Goal: Find contact information: Find contact information

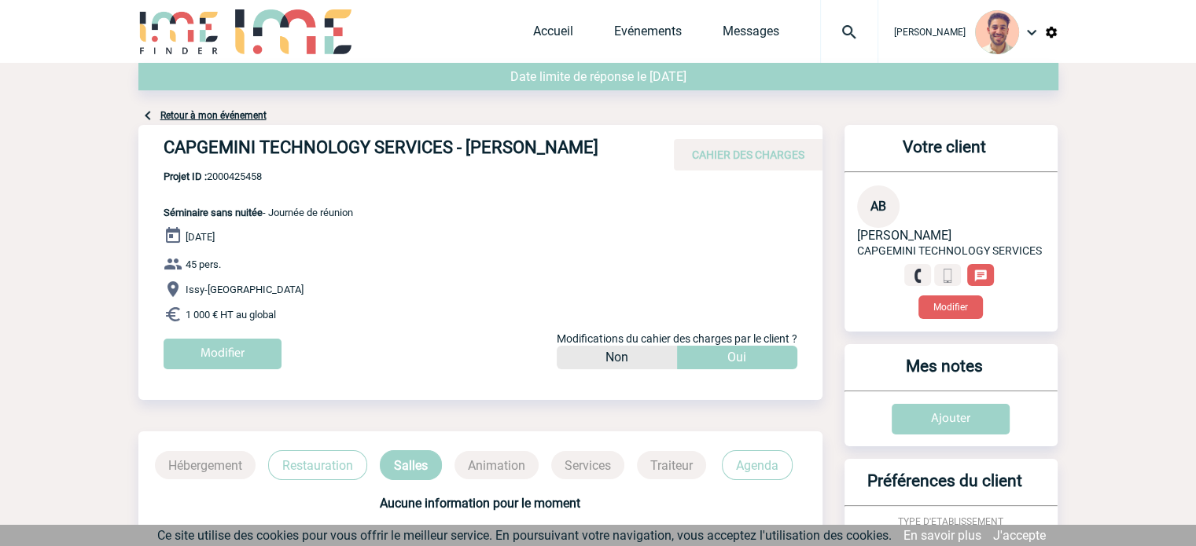
click at [538, 48] on div "Accueil Evénements Messages Projet, client Projet, client" at bounding box center [705, 31] width 345 height 63
click at [538, 37] on link "Accueil" at bounding box center [553, 35] width 40 height 22
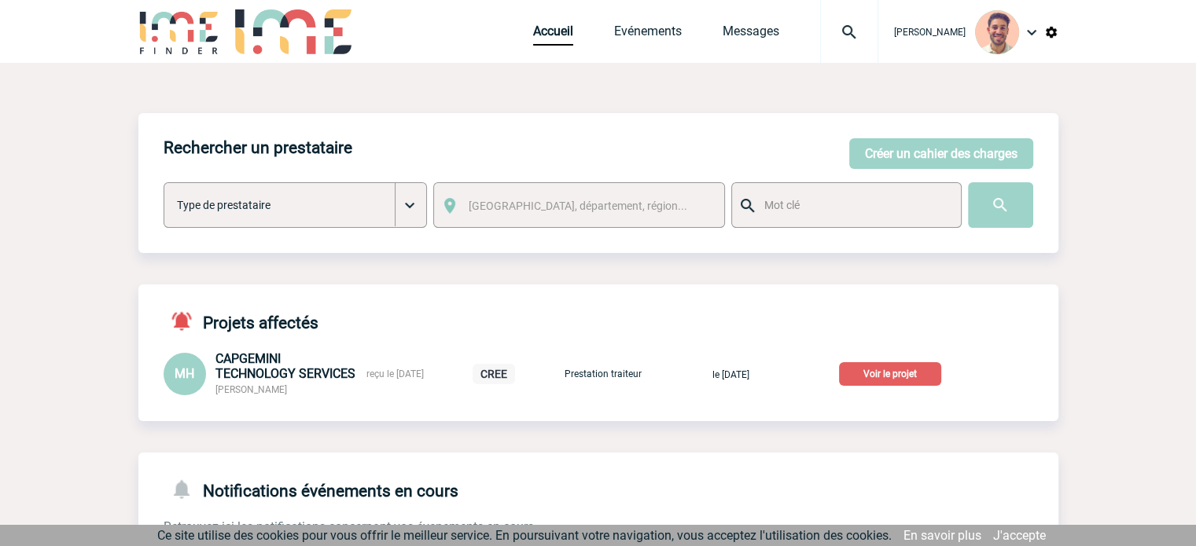
click at [910, 373] on p "Voir le projet" at bounding box center [890, 374] width 102 height 24
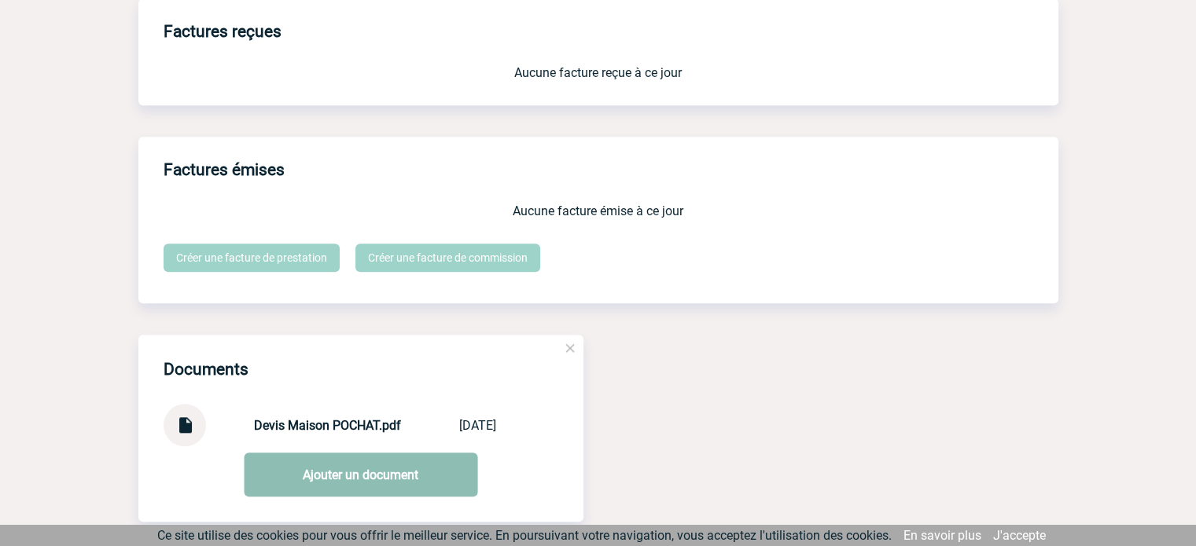
scroll to position [1450, 0]
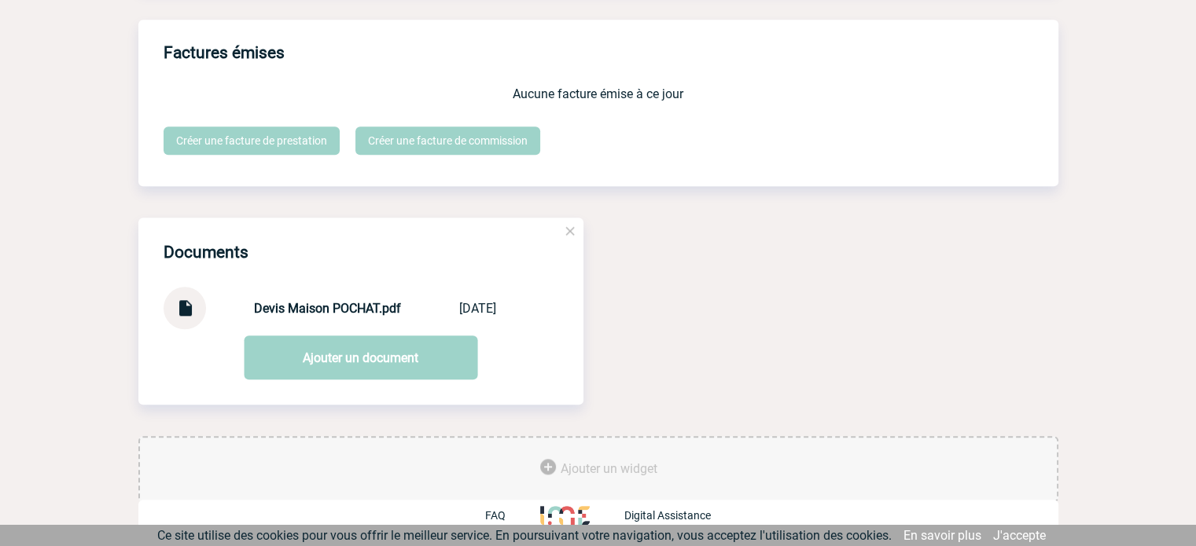
click at [283, 299] on div "Devis Maison POCHAT.pdf Devis Maison PO... 24/09/2025" at bounding box center [361, 308] width 395 height 42
click at [289, 328] on div "Devis Maison POCHAT.pdf Devis Maison PO... 24/09/2025" at bounding box center [361, 308] width 395 height 42
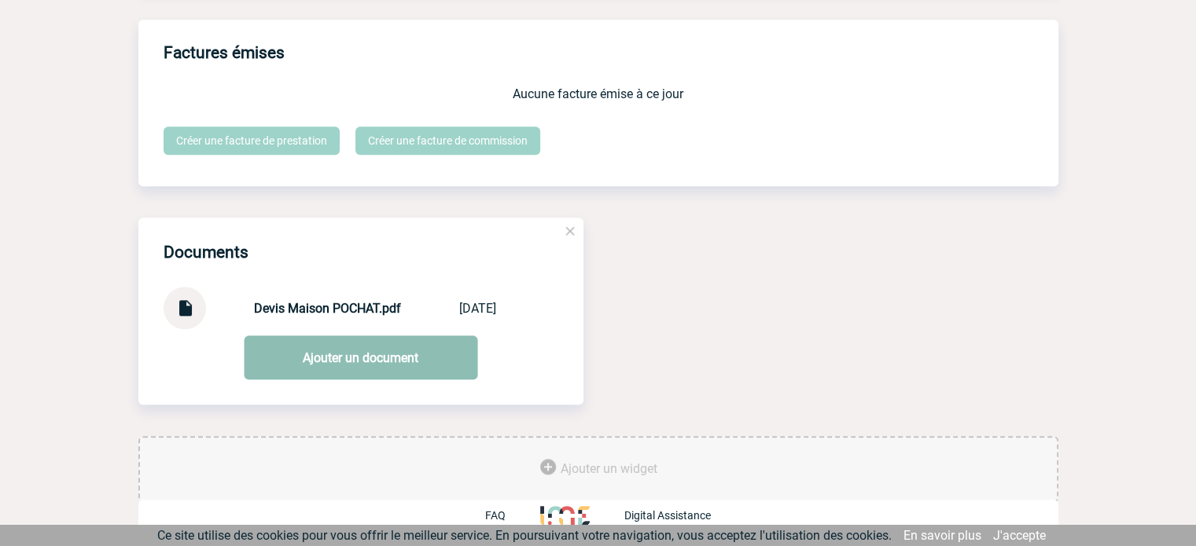
click at [302, 353] on link "Ajouter un document" at bounding box center [360, 358] width 233 height 44
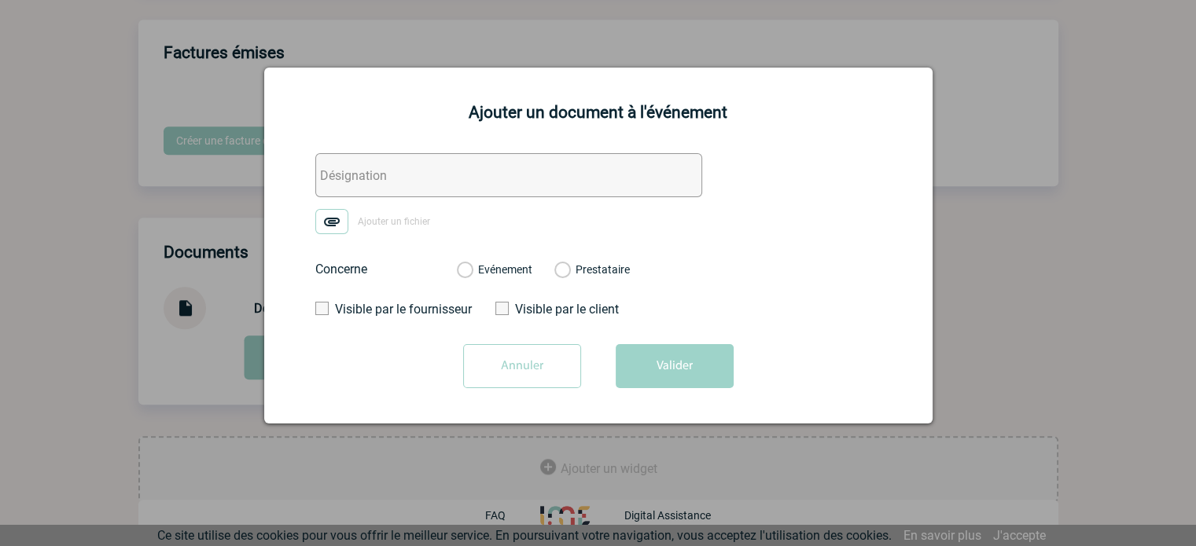
click at [564, 357] on input "Annuler" at bounding box center [522, 366] width 118 height 44
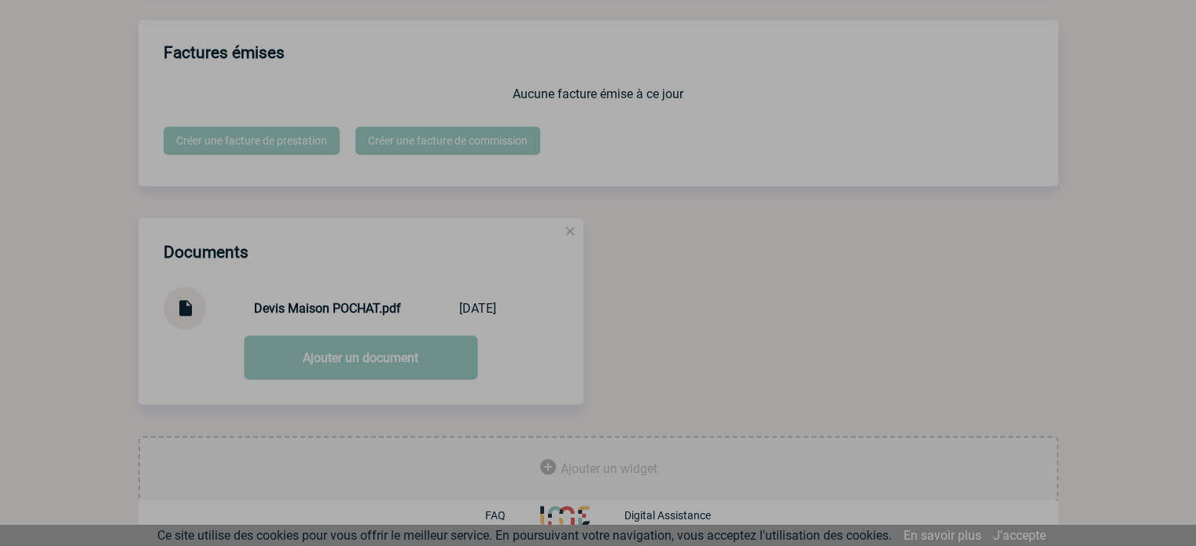
click at [192, 310] on div at bounding box center [598, 273] width 1196 height 546
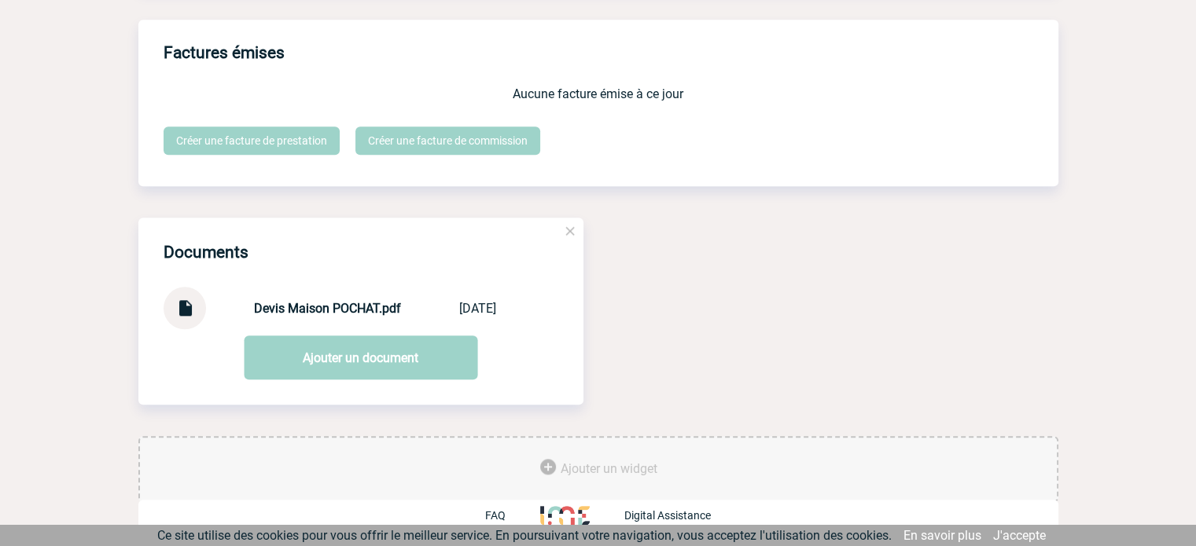
click at [181, 305] on img at bounding box center [185, 302] width 20 height 31
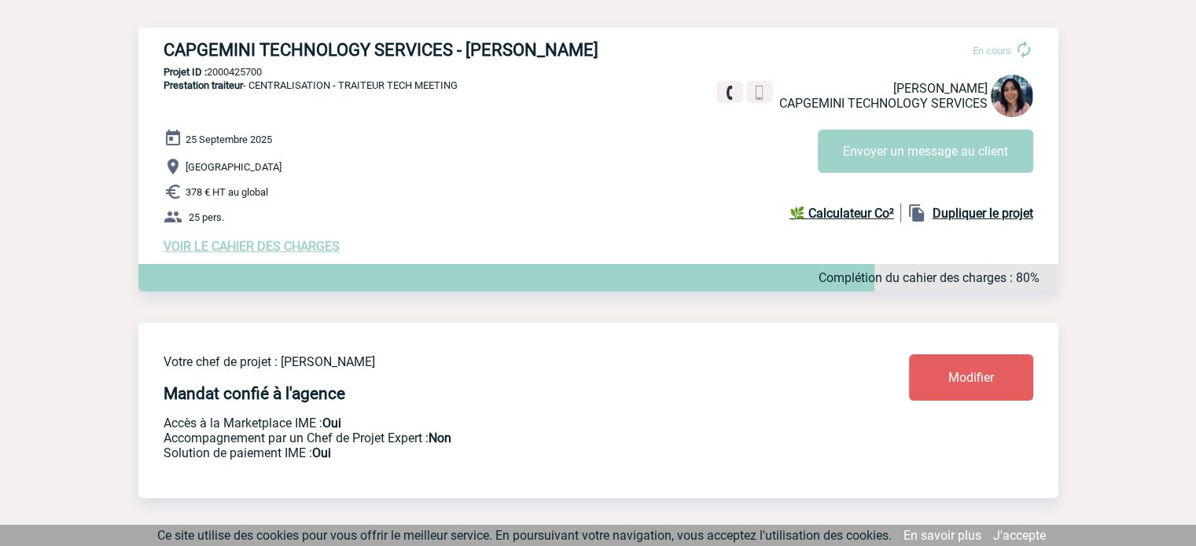
scroll to position [113, 0]
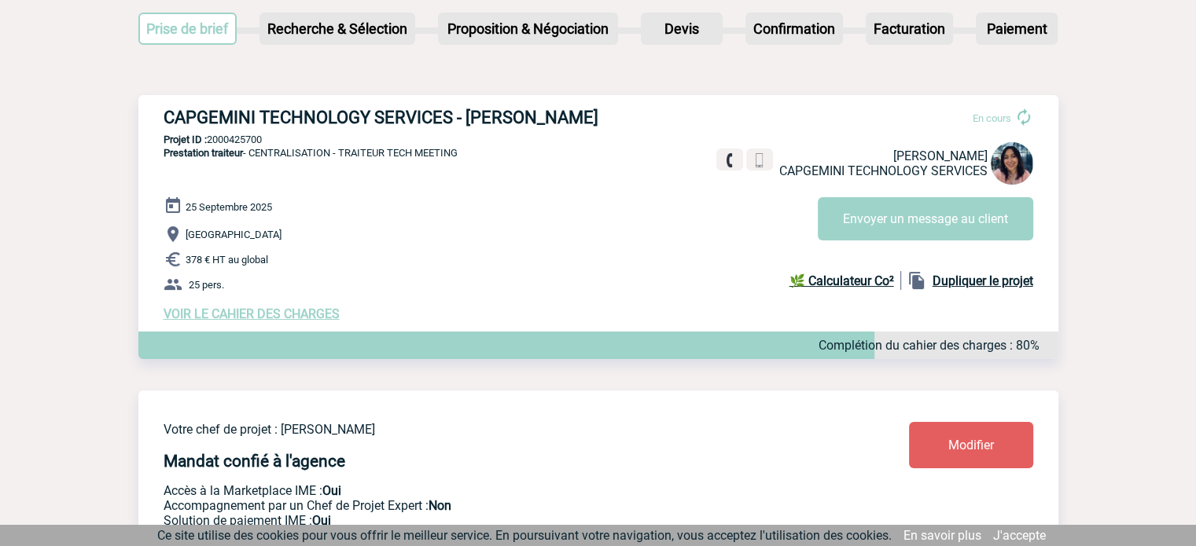
click at [322, 312] on span "VOIR LE CAHIER DES CHARGES" at bounding box center [252, 314] width 176 height 15
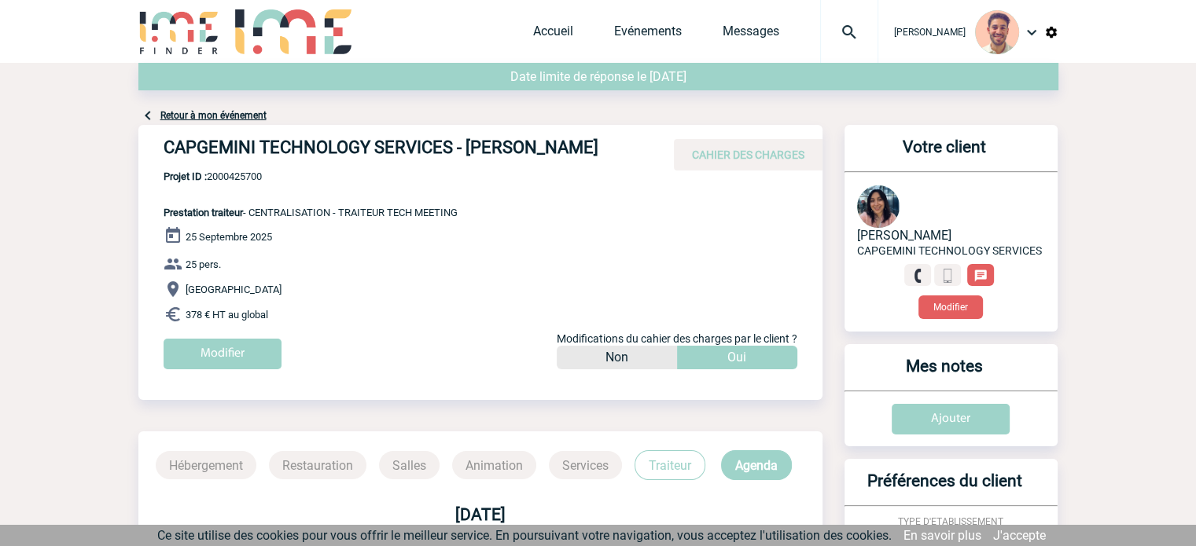
click at [513, 167] on div "CAPGEMINI TECHNOLOGY SERVICES - Maëva HUGOT CAHIER DES CHARGES" at bounding box center [480, 148] width 684 height 46
click at [591, 141] on h4 "CAPGEMINI TECHNOLOGY SERVICES - Maëva HUGOT" at bounding box center [400, 151] width 472 height 27
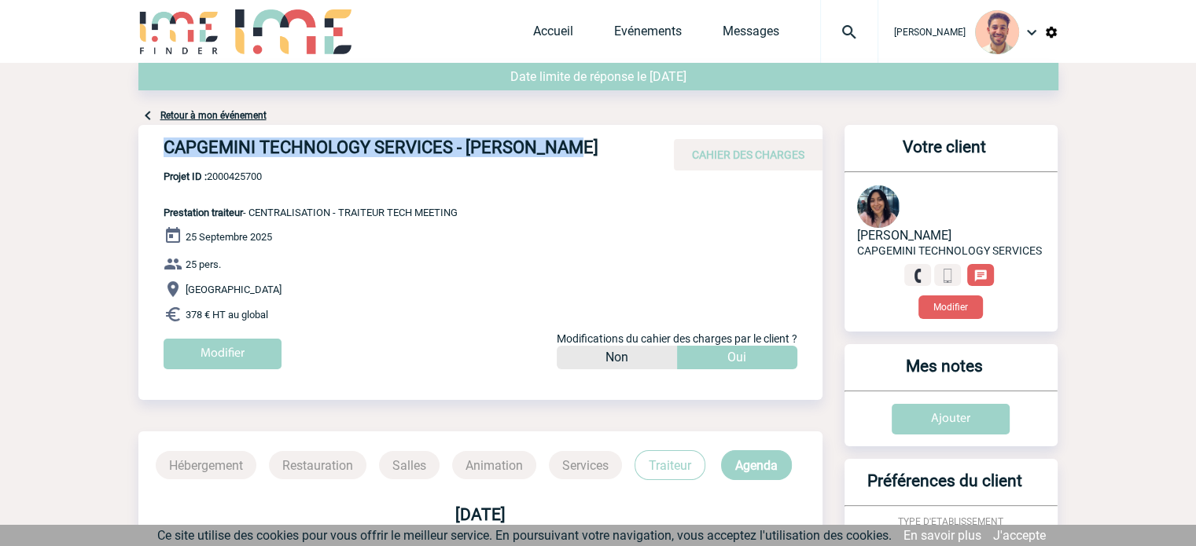
drag, startPoint x: 591, startPoint y: 145, endPoint x: 164, endPoint y: 141, distance: 427.7
click at [164, 141] on h4 "CAPGEMINI TECHNOLOGY SERVICES - Maëva HUGOT" at bounding box center [400, 151] width 472 height 27
copy h4 "CAPGEMINI TECHNOLOGY SERVICES - Maëva HUGOT"
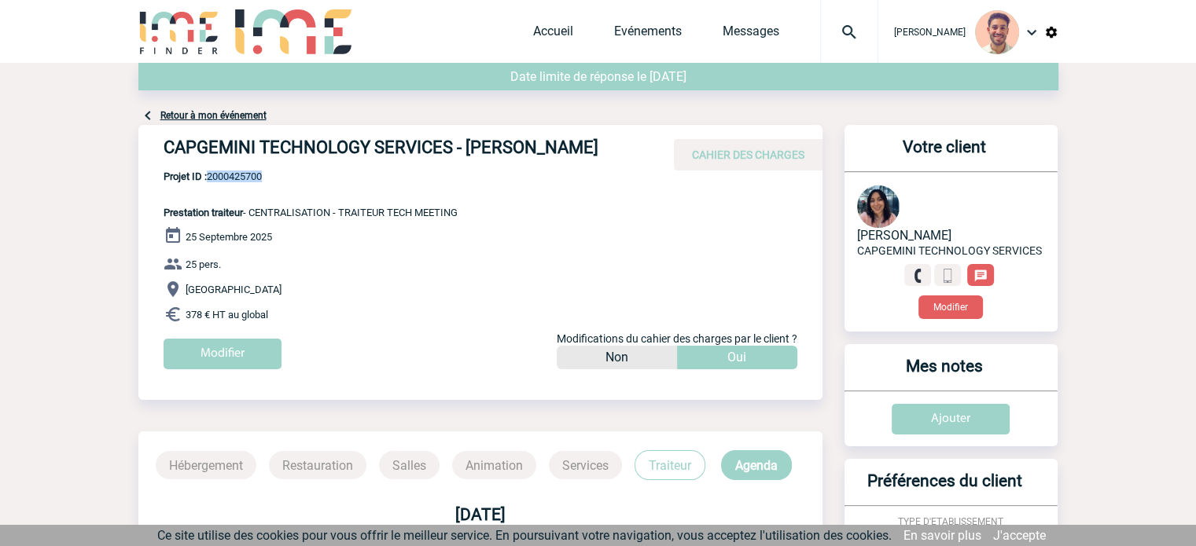
drag, startPoint x: 270, startPoint y: 176, endPoint x: 211, endPoint y: 182, distance: 60.0
click at [211, 182] on span "Projet ID : 2000425700" at bounding box center [311, 177] width 294 height 12
copy span "2000425700"
drag, startPoint x: 542, startPoint y: 156, endPoint x: 465, endPoint y: 153, distance: 76.4
click at [465, 153] on h4 "CAPGEMINI TECHNOLOGY SERVICES - Maëva HUGOT" at bounding box center [400, 151] width 472 height 27
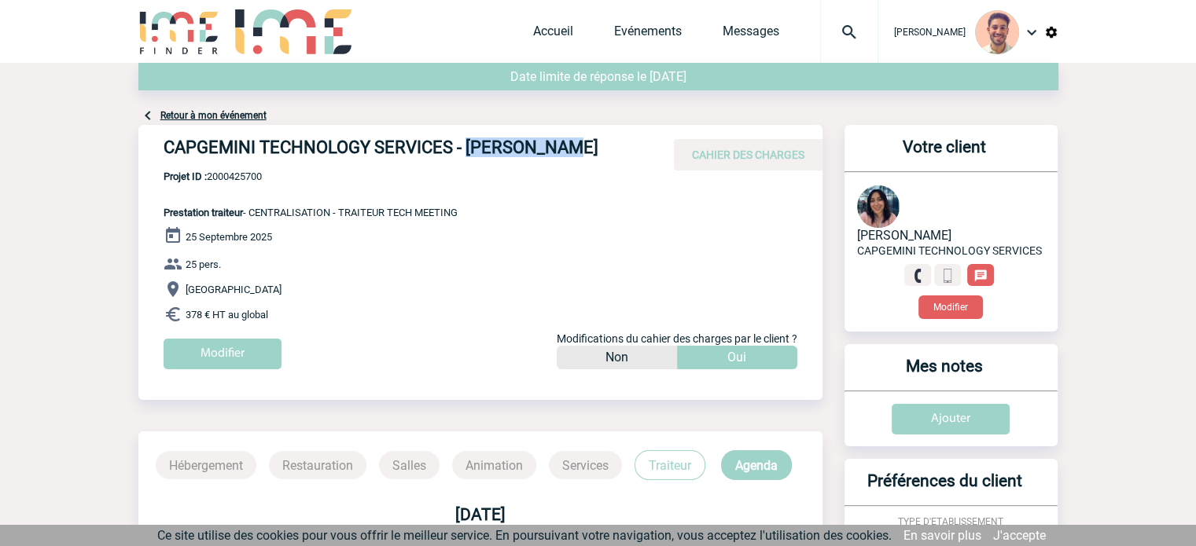
copy h4 "[PERSON_NAME]"
drag, startPoint x: 275, startPoint y: 172, endPoint x: 210, endPoint y: 178, distance: 65.5
click at [210, 178] on span "Projet ID : 2000425700" at bounding box center [311, 177] width 294 height 12
copy span "2000425700"
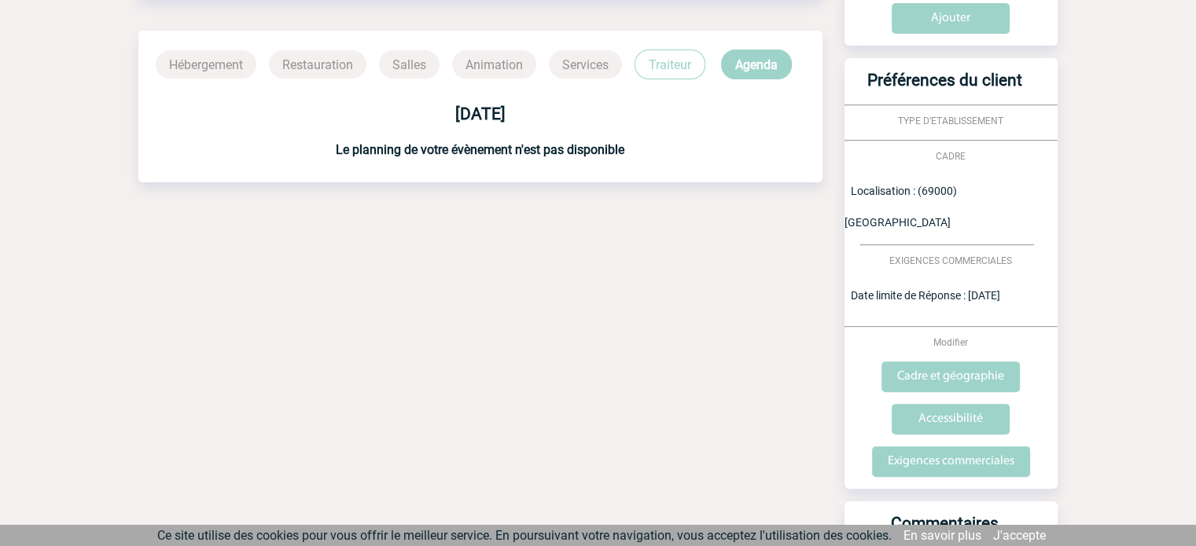
scroll to position [550, 0]
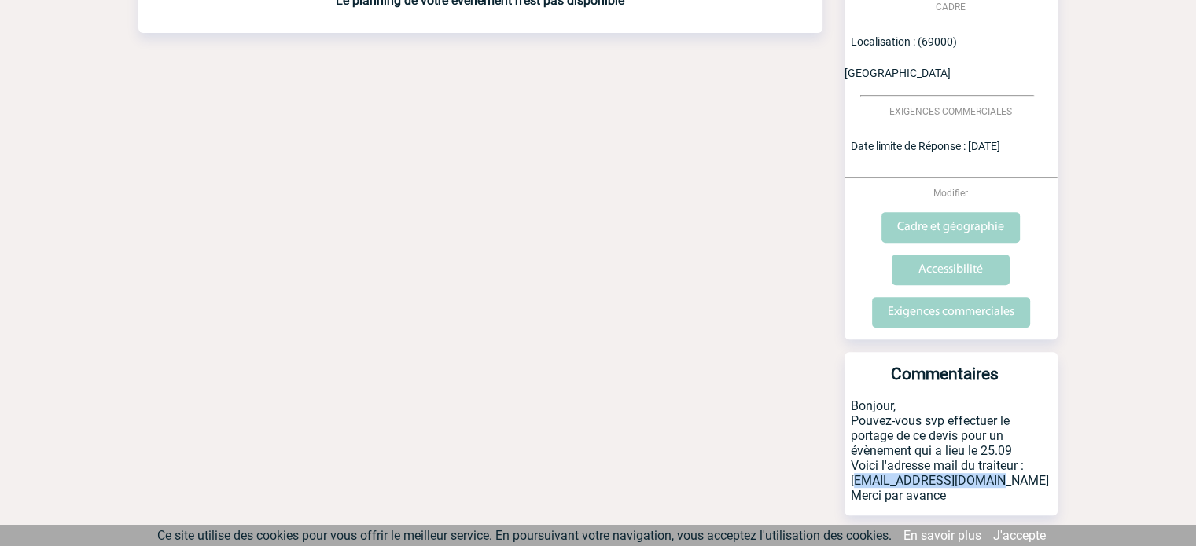
drag, startPoint x: 995, startPoint y: 452, endPoint x: 850, endPoint y: 451, distance: 145.4
click at [850, 451] on p "Bonjour, Pouvez-vous svp effectuer le portage de ce devis pour un évènement qui…" at bounding box center [950, 457] width 213 height 117
copy p "pochat.remi@gmail.com"
